Goal: Task Accomplishment & Management: Manage account settings

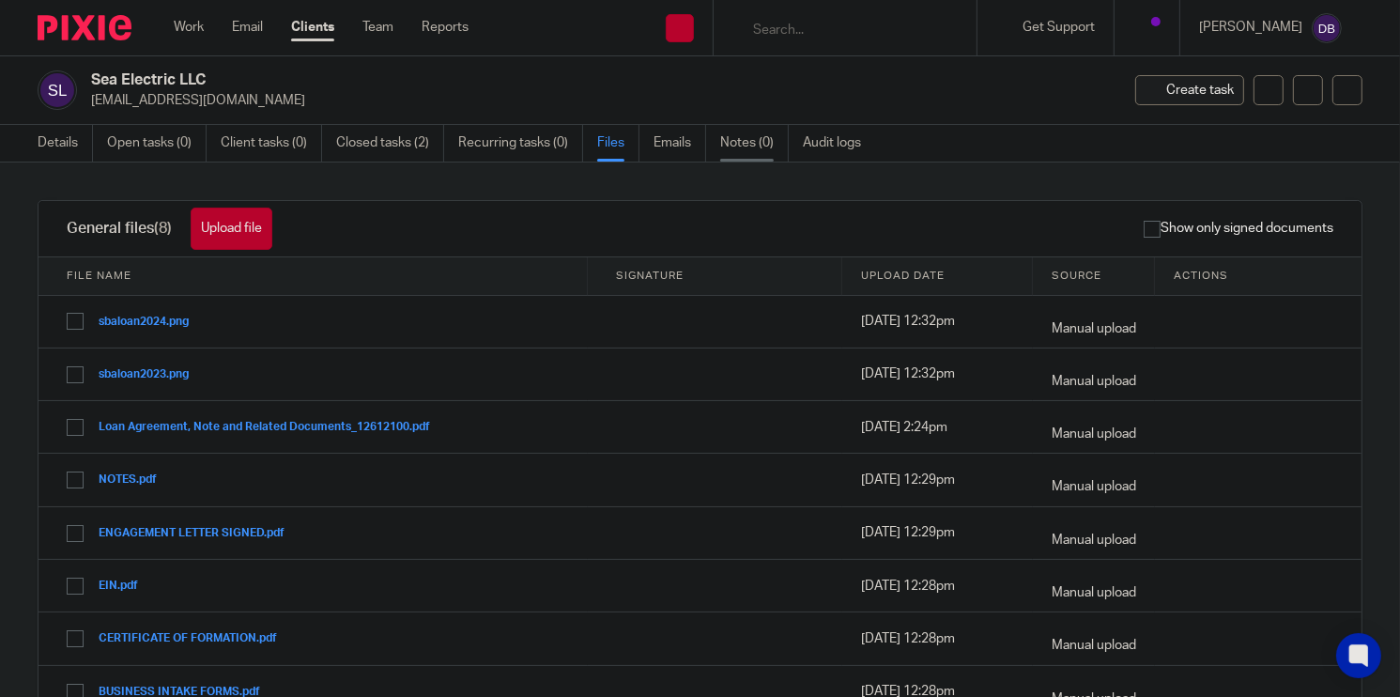
click at [759, 138] on link "Notes (0)" at bounding box center [754, 143] width 69 height 37
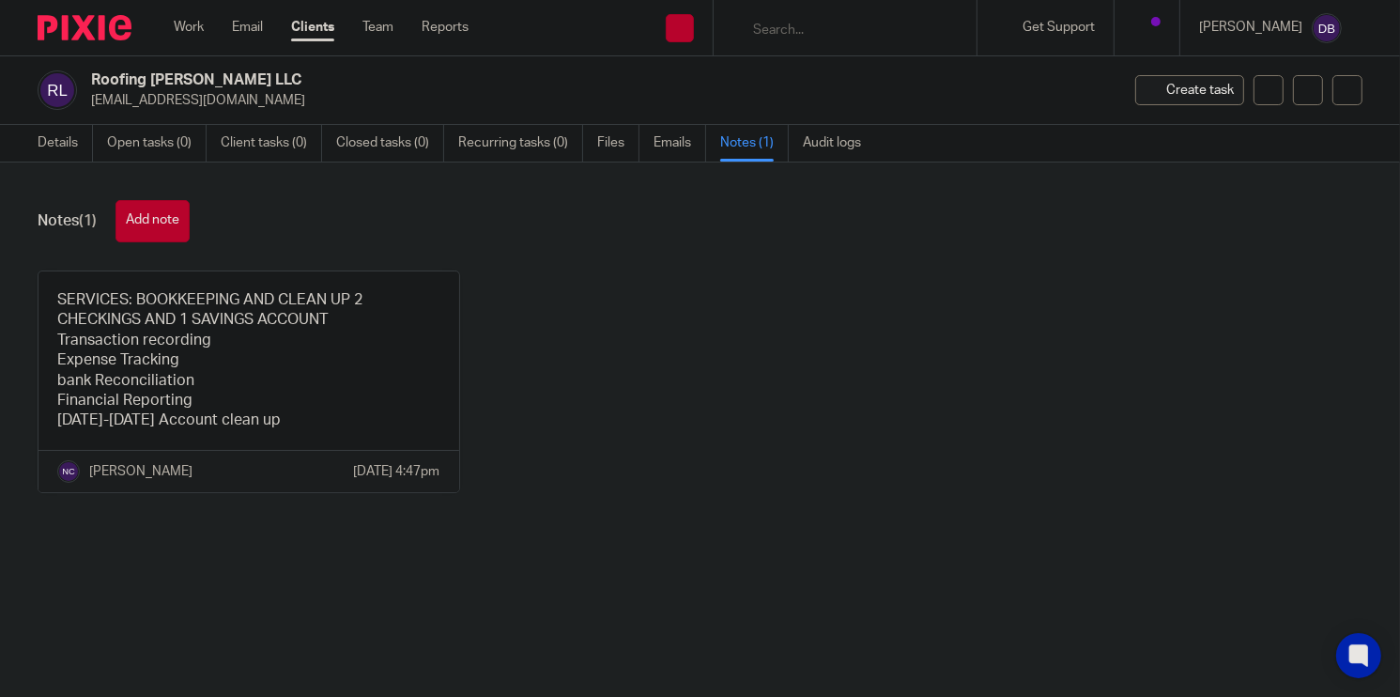
click at [159, 225] on button "Add note" at bounding box center [152, 221] width 74 height 42
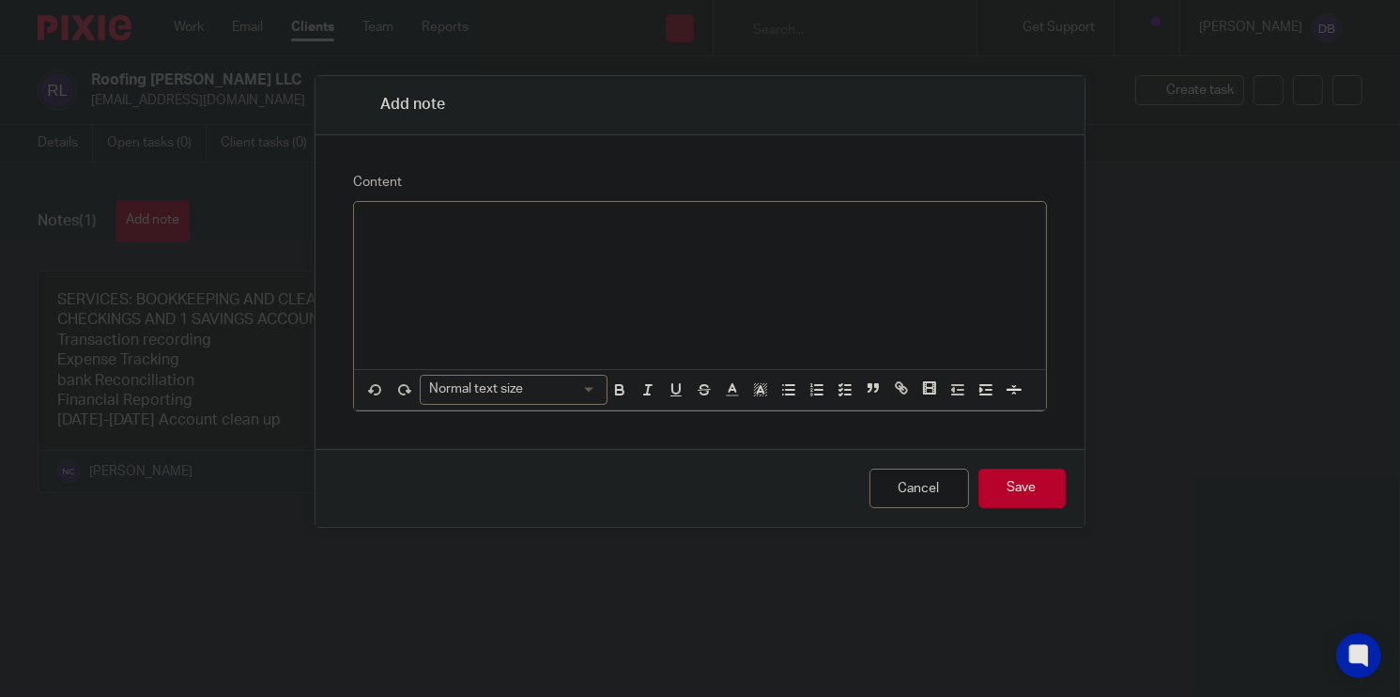
click at [471, 237] on div at bounding box center [699, 285] width 691 height 167
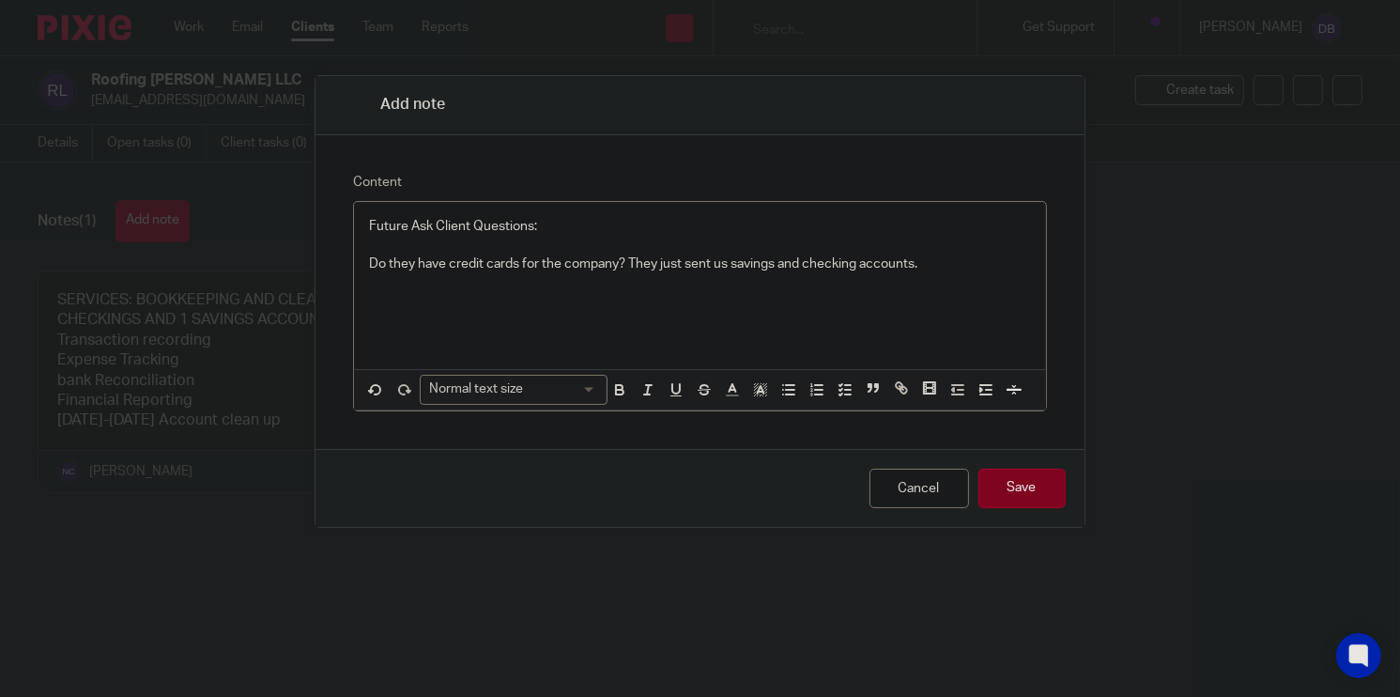
click at [1011, 482] on input "Save" at bounding box center [1021, 488] width 87 height 40
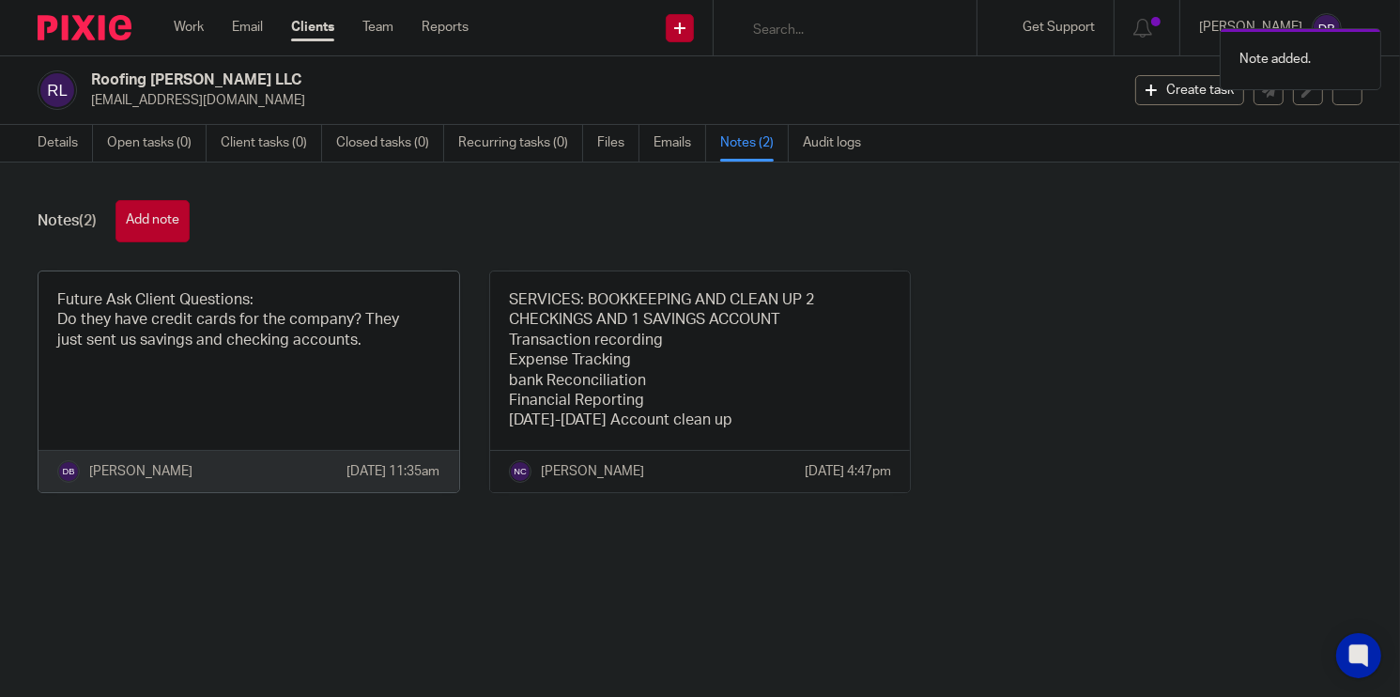
click at [423, 303] on div "Pin note Edit note Delete note" at bounding box center [436, 295] width 28 height 28
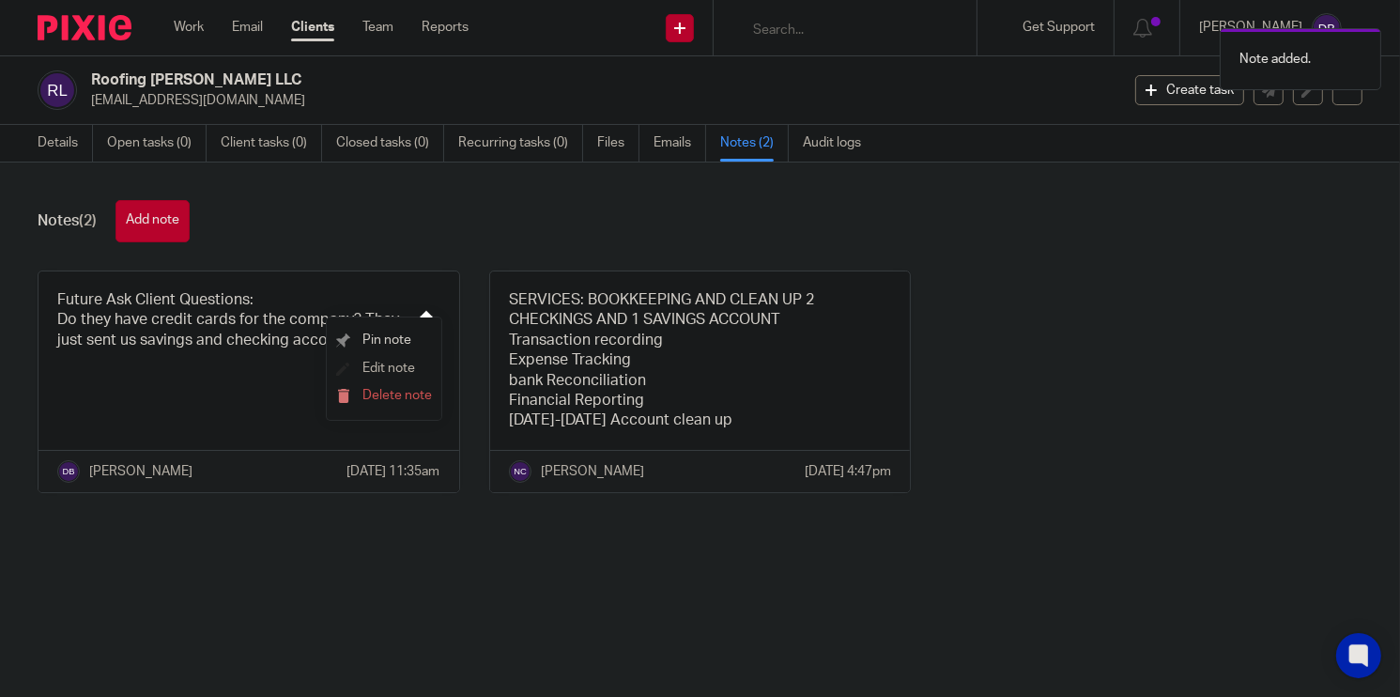
click at [393, 366] on span "Edit note" at bounding box center [388, 367] width 53 height 13
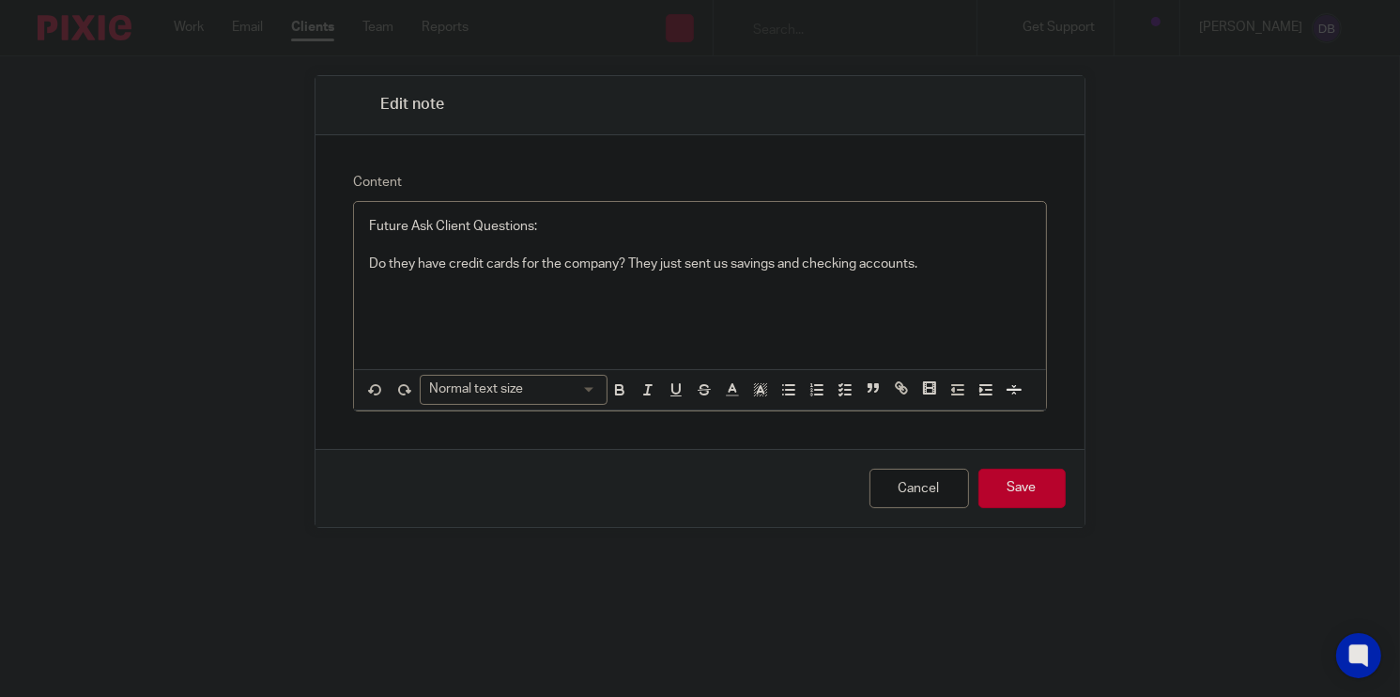
click at [950, 269] on p "Do they have credit cards for the company? They just sent us savings and checki…" at bounding box center [699, 263] width 661 height 19
